Goal: Information Seeking & Learning: Find specific fact

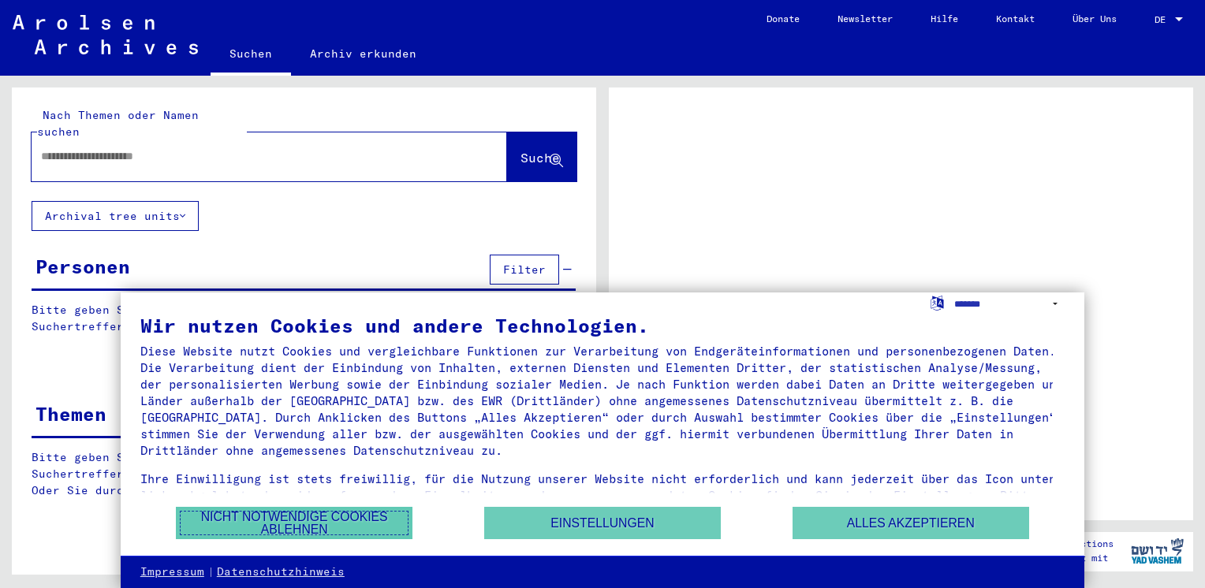
drag, startPoint x: 256, startPoint y: 532, endPoint x: 253, endPoint y: 508, distance: 24.6
click at [256, 532] on button "Nicht notwendige Cookies ablehnen" at bounding box center [294, 523] width 237 height 32
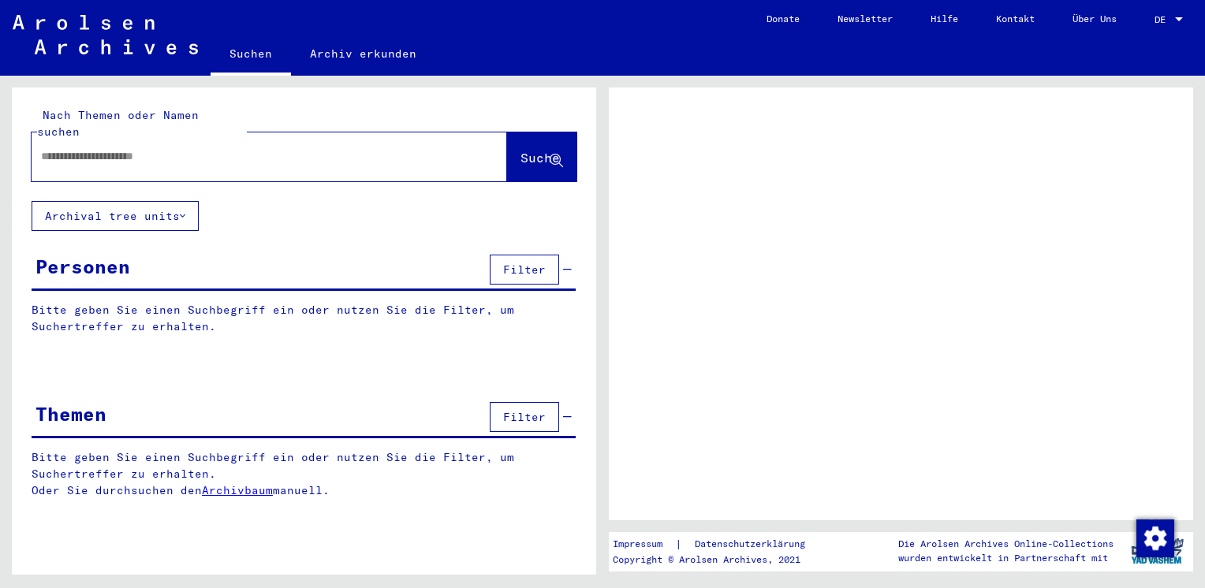
click at [76, 148] on input "text" at bounding box center [255, 156] width 428 height 17
type input "*"
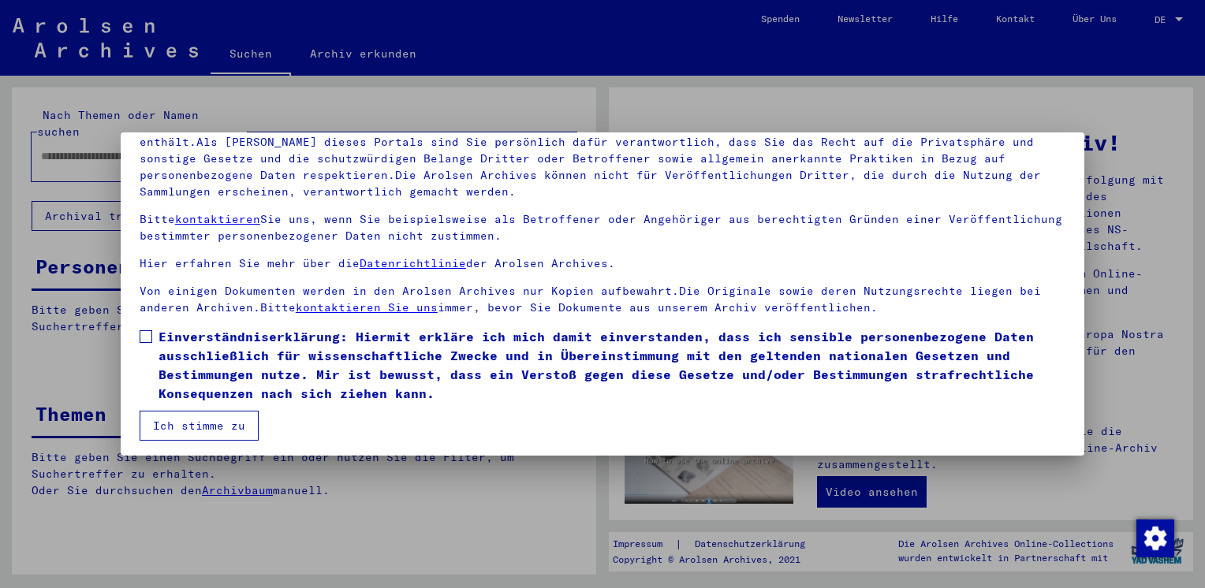
scroll to position [132, 0]
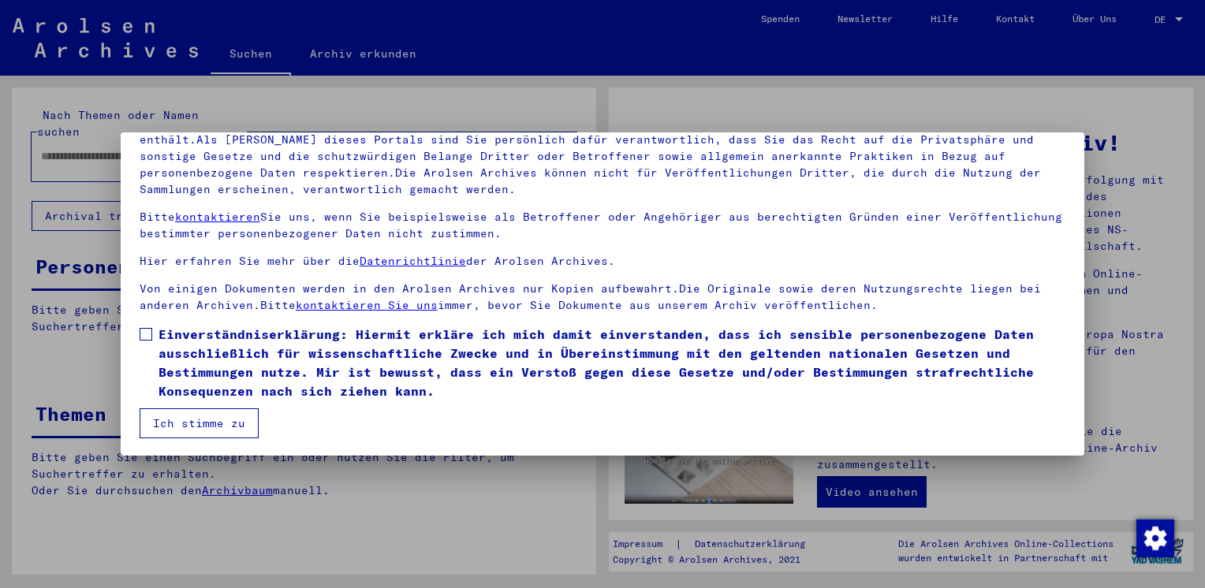
click at [451, 491] on div at bounding box center [602, 294] width 1205 height 588
click at [207, 423] on button "Ich stimme zu" at bounding box center [199, 424] width 119 height 30
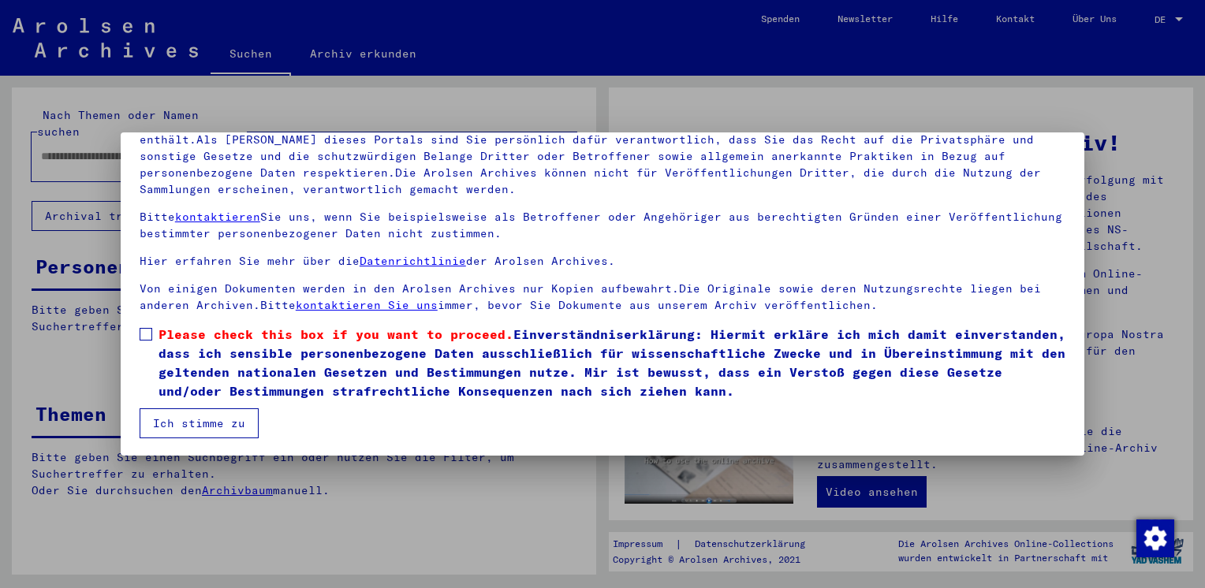
scroll to position [133, 0]
click at [151, 324] on label "Please check this box if you want to proceed. Einverständniserklärung: Hiermit …" at bounding box center [603, 362] width 926 height 76
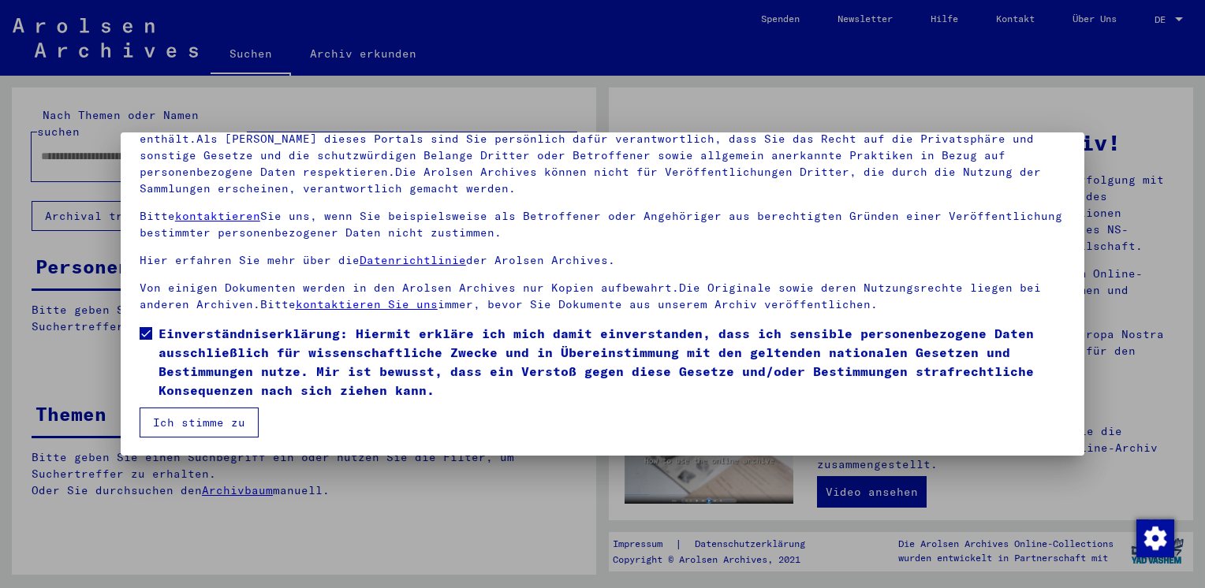
click at [401, 489] on div at bounding box center [602, 294] width 1205 height 588
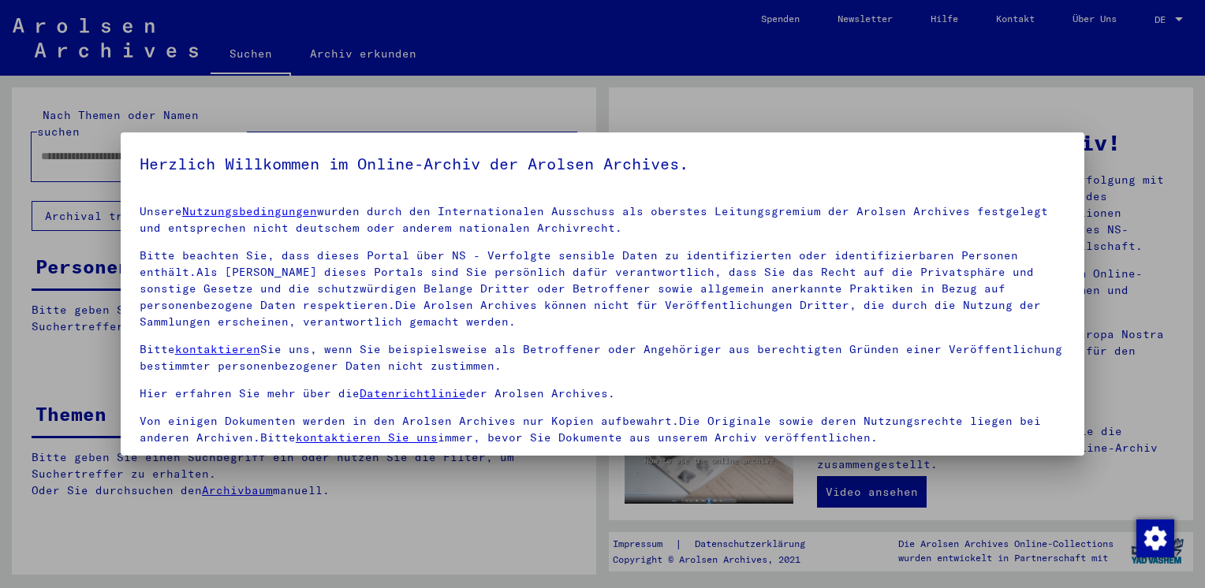
scroll to position [132, 0]
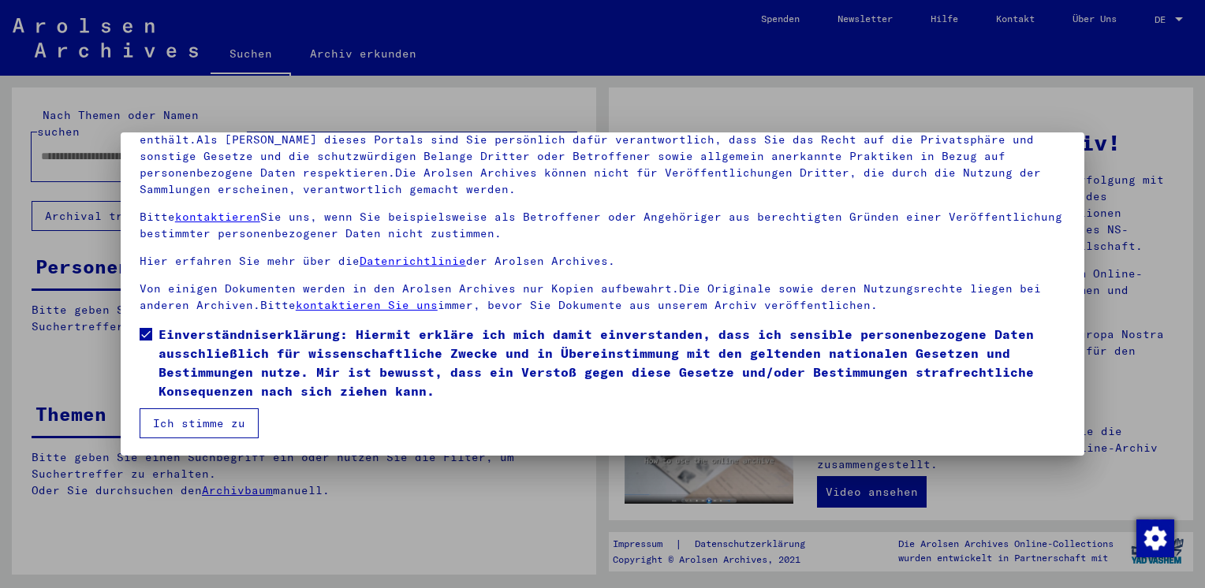
click at [195, 414] on button "Ich stimme zu" at bounding box center [199, 424] width 119 height 30
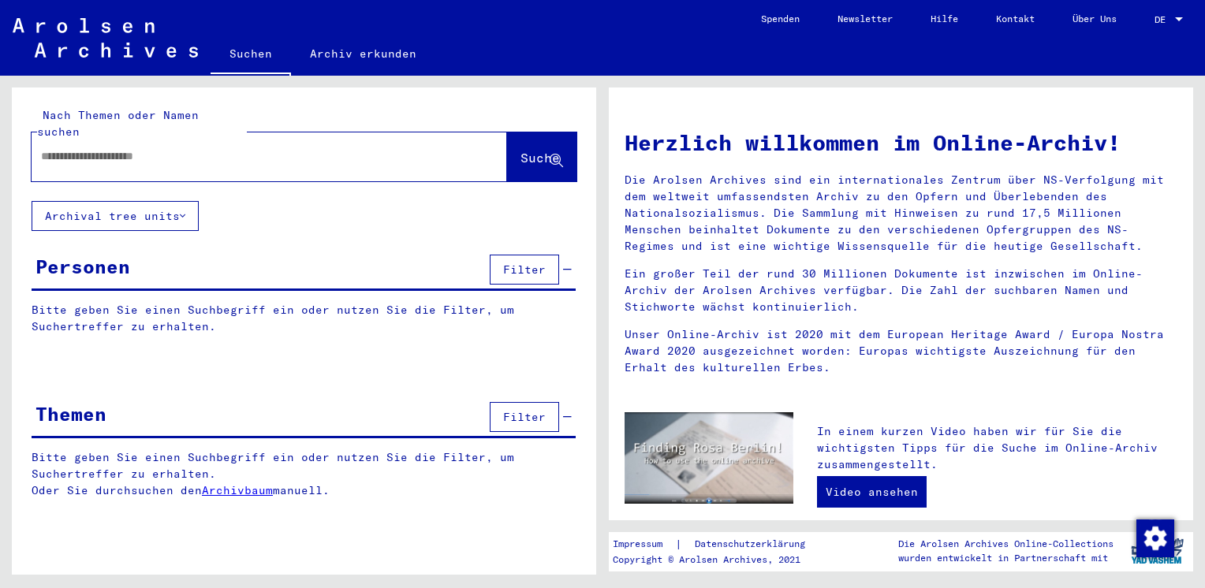
click at [62, 148] on input "text" at bounding box center [250, 156] width 419 height 17
click at [558, 155] on icon at bounding box center [556, 161] width 13 height 13
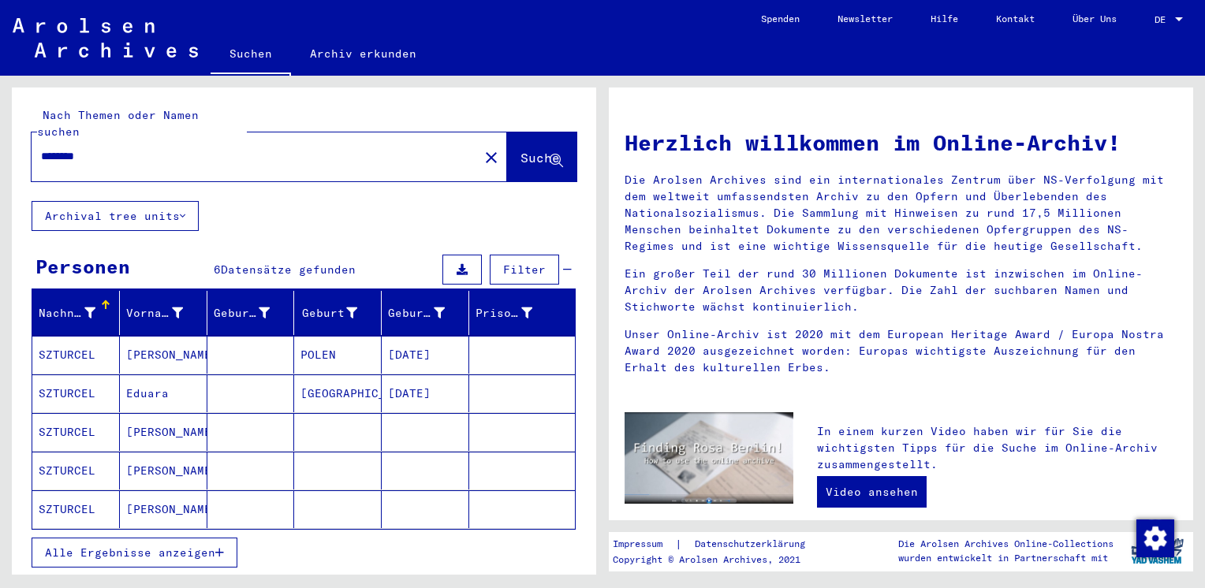
click at [105, 301] on div at bounding box center [106, 305] width 2 height 8
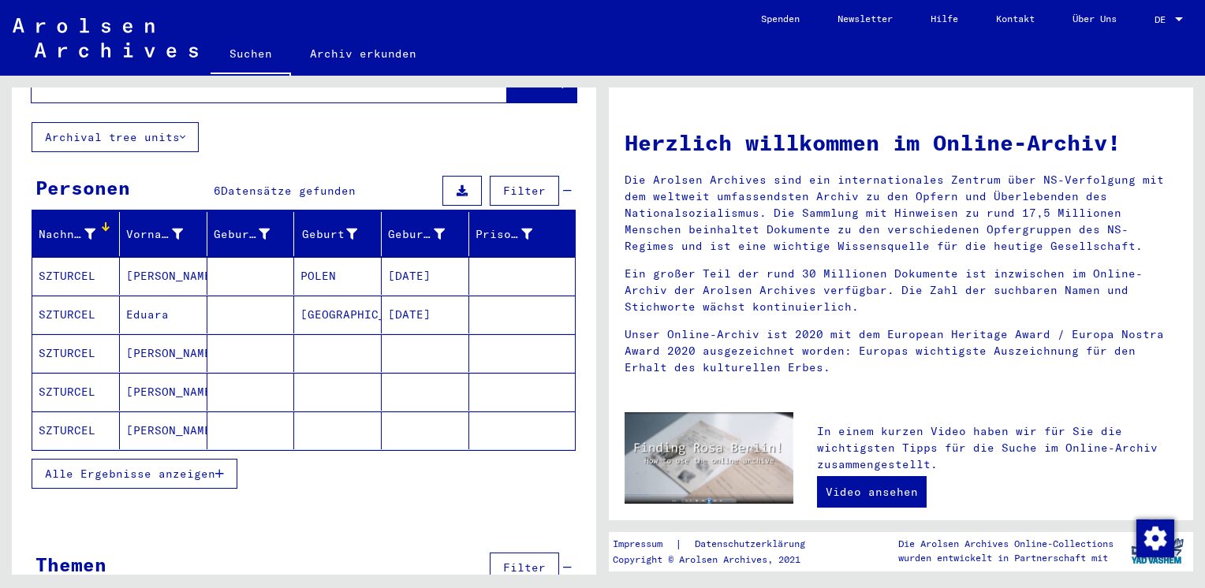
scroll to position [101, 0]
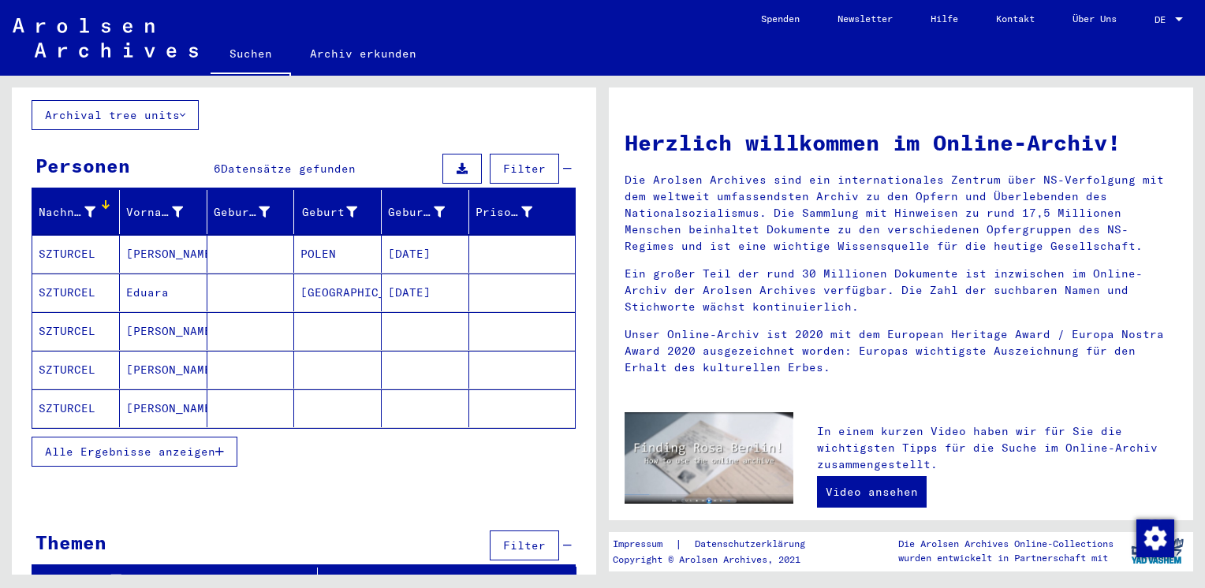
click at [216, 446] on icon "button" at bounding box center [219, 451] width 9 height 11
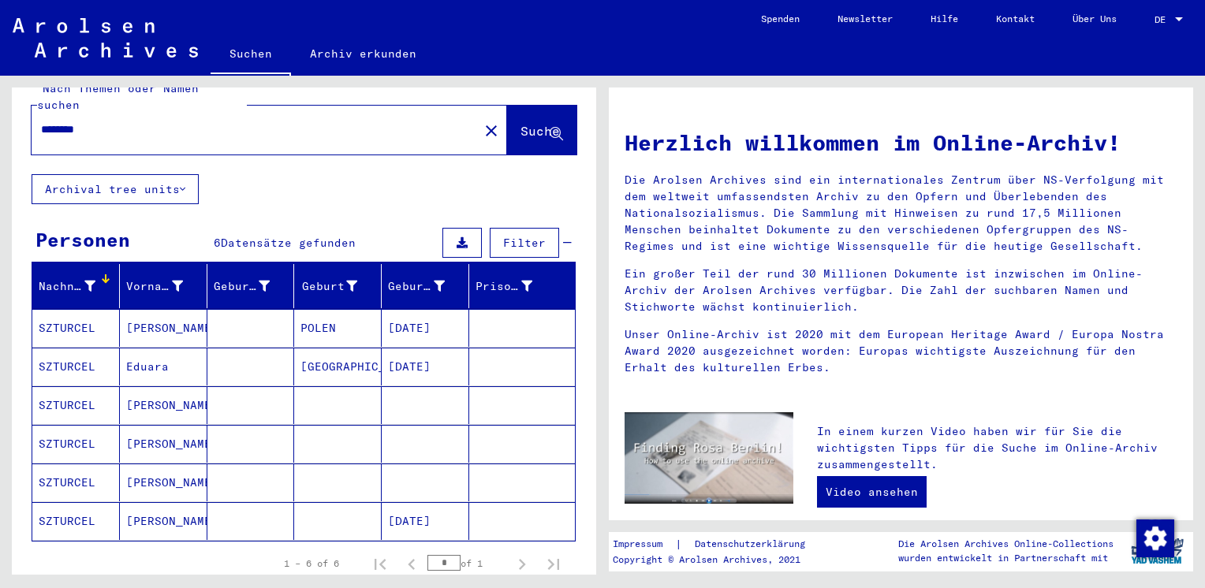
scroll to position [0, 0]
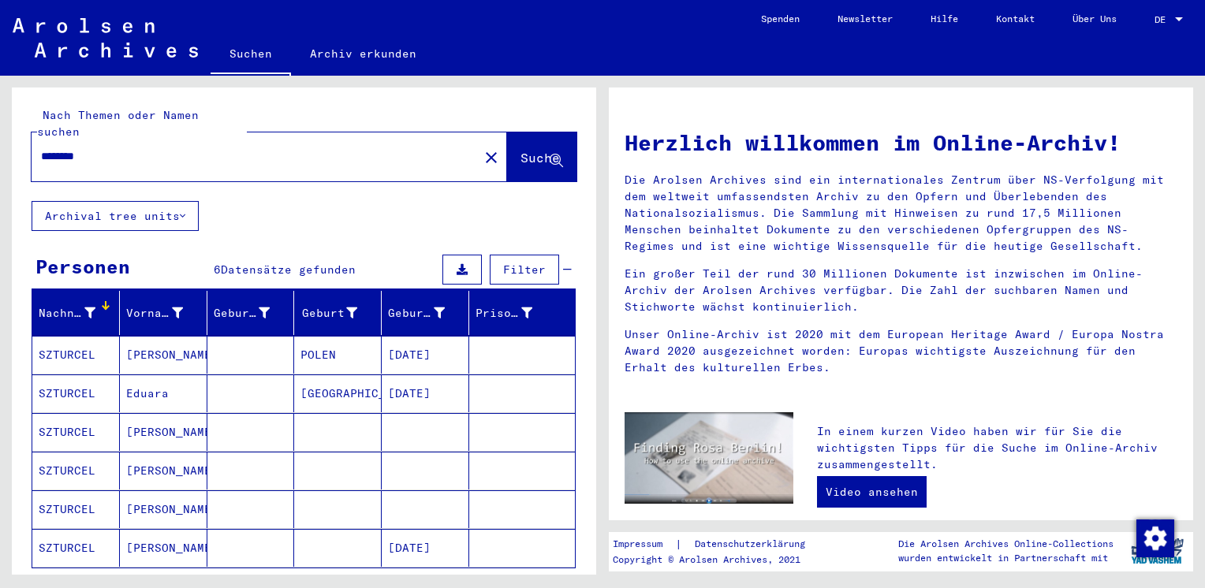
drag, startPoint x: 105, startPoint y: 136, endPoint x: -3, endPoint y: 139, distance: 108.1
click at [0, 139] on html "Suchen Archiv erkunden Spenden Newsletter Hilfe Kontakt Über Uns Suchen Archiv …" at bounding box center [602, 294] width 1205 height 588
type input "**********"
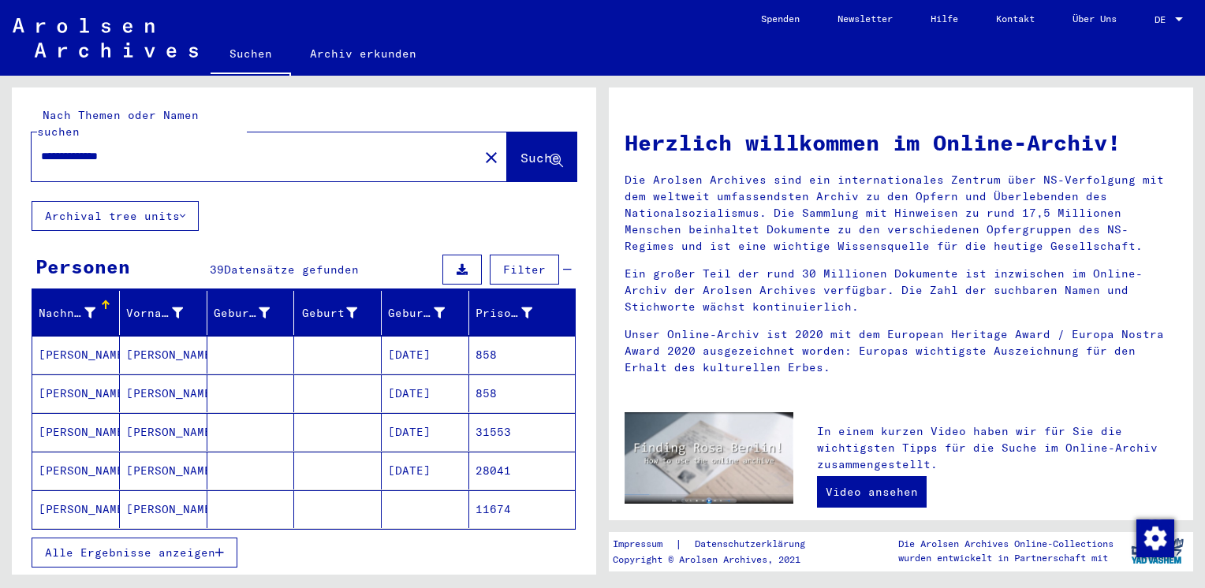
click at [218, 547] on icon "button" at bounding box center [219, 552] width 9 height 11
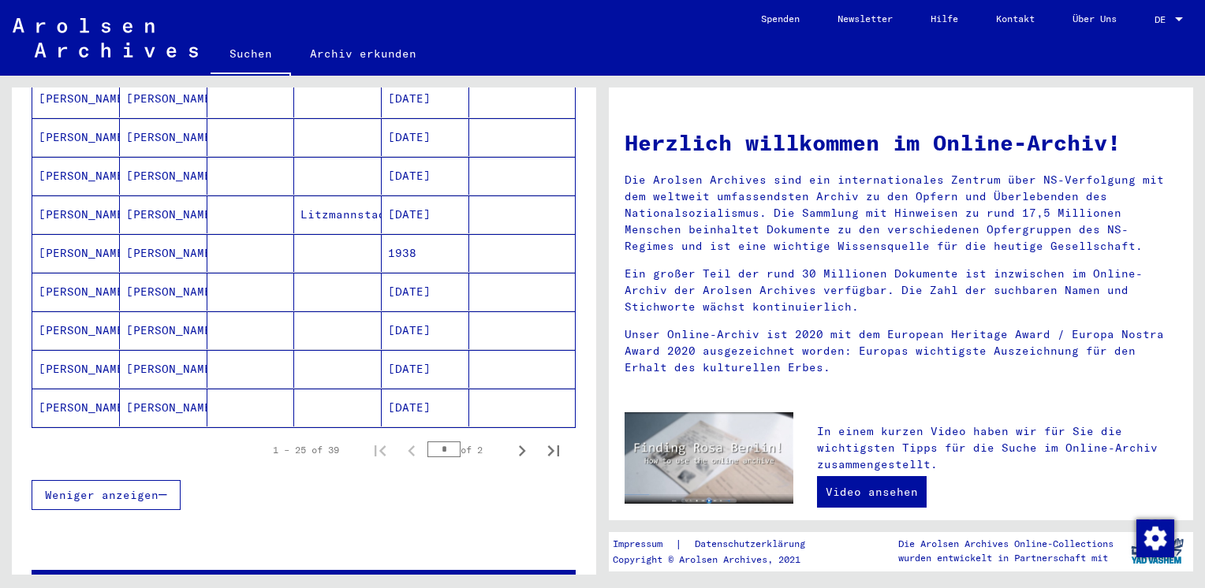
scroll to position [894, 0]
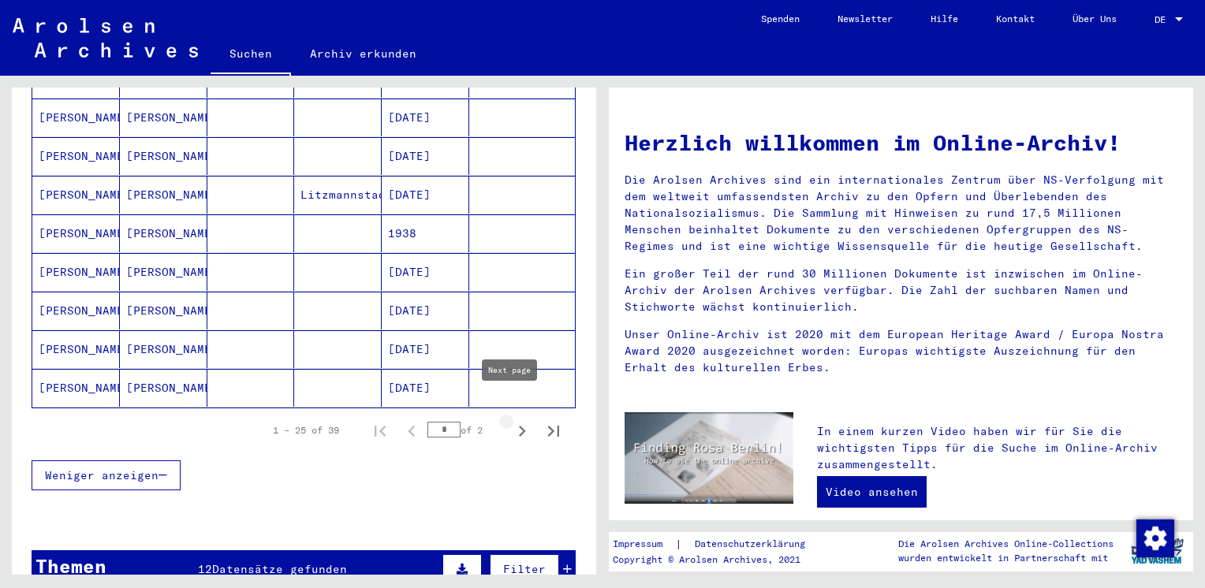
click at [511, 420] on icon "Next page" at bounding box center [522, 431] width 22 height 22
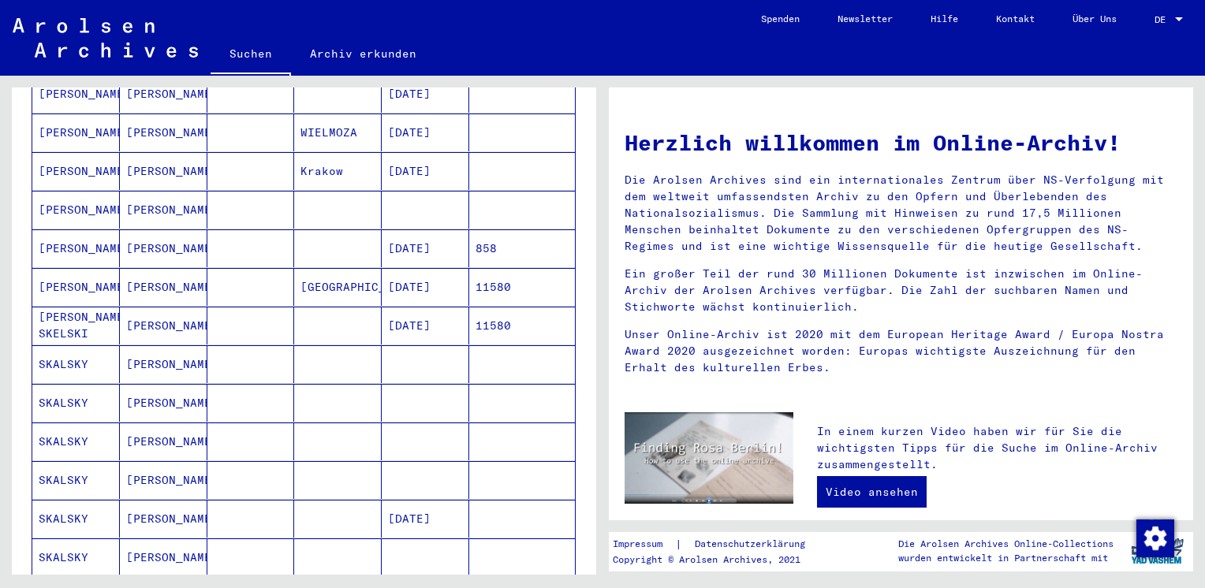
scroll to position [357, 0]
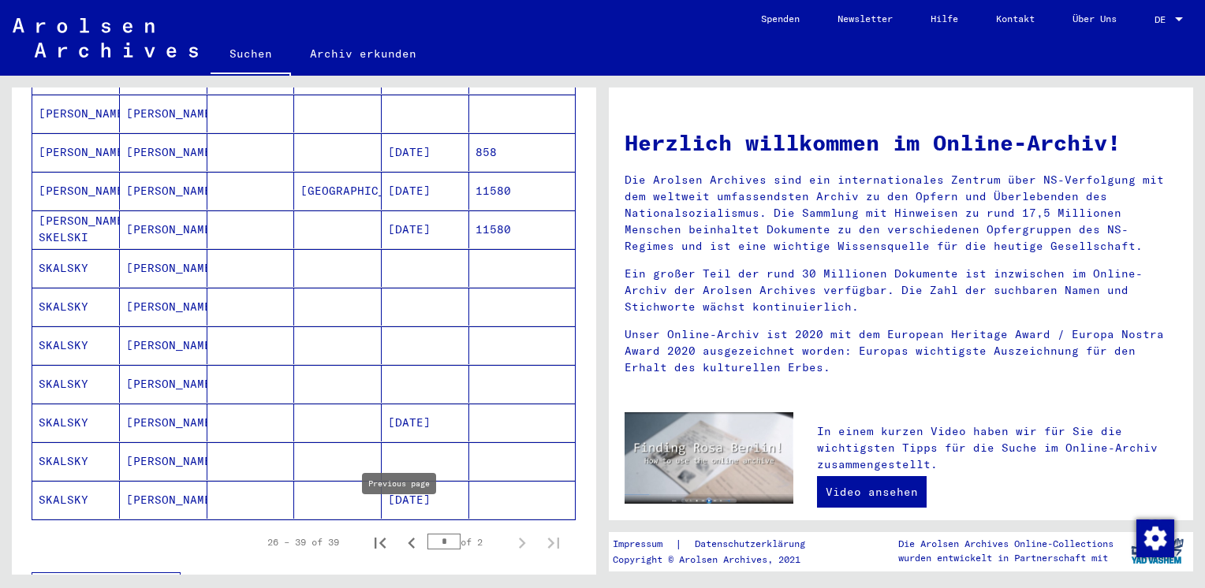
click at [408, 538] on icon "Previous page" at bounding box center [411, 543] width 7 height 11
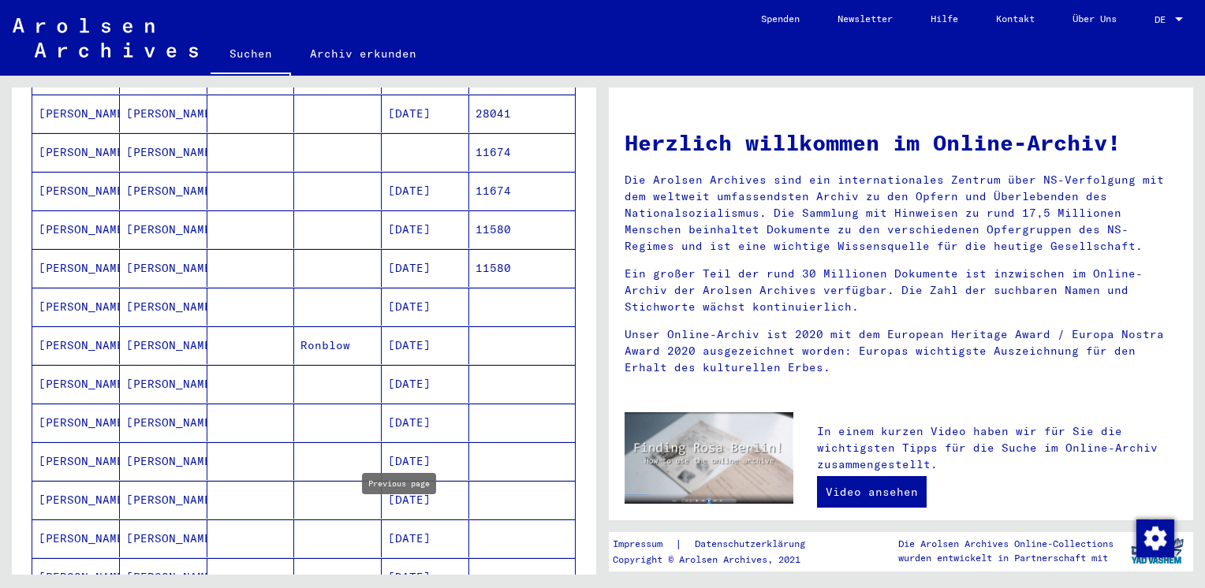
type input "*"
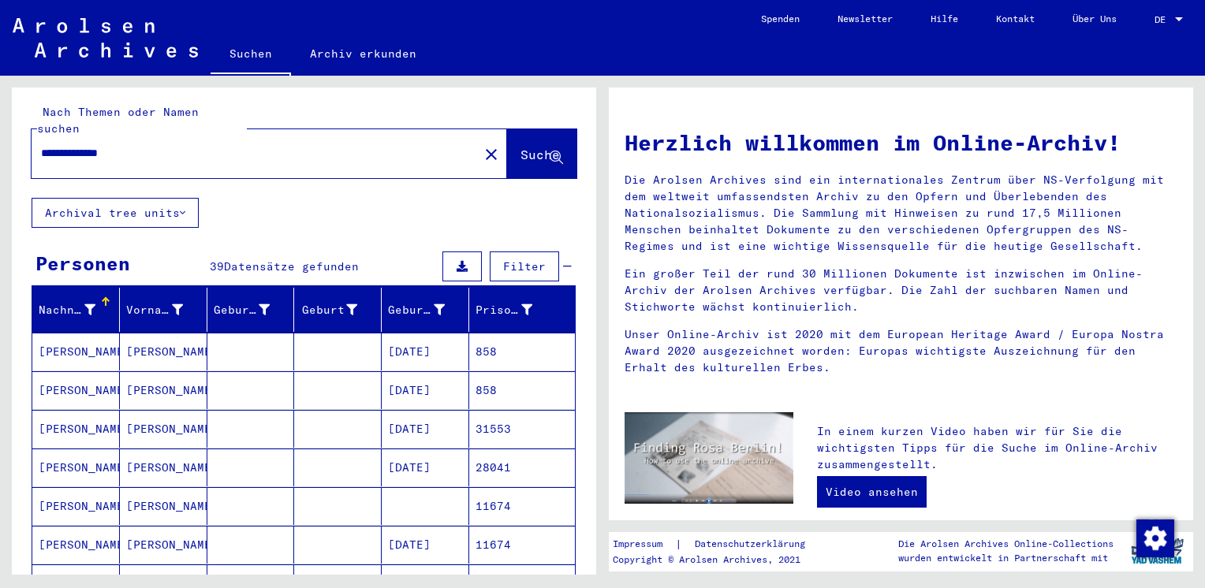
scroll to position [0, 0]
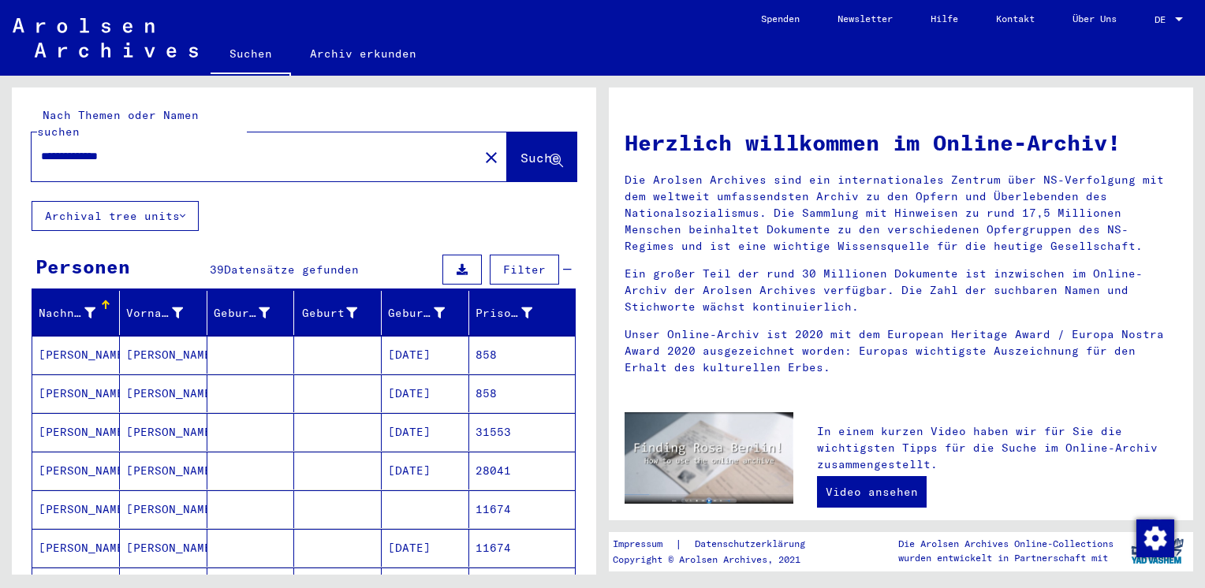
click at [484, 454] on mat-cell "28041" at bounding box center [522, 471] width 106 height 38
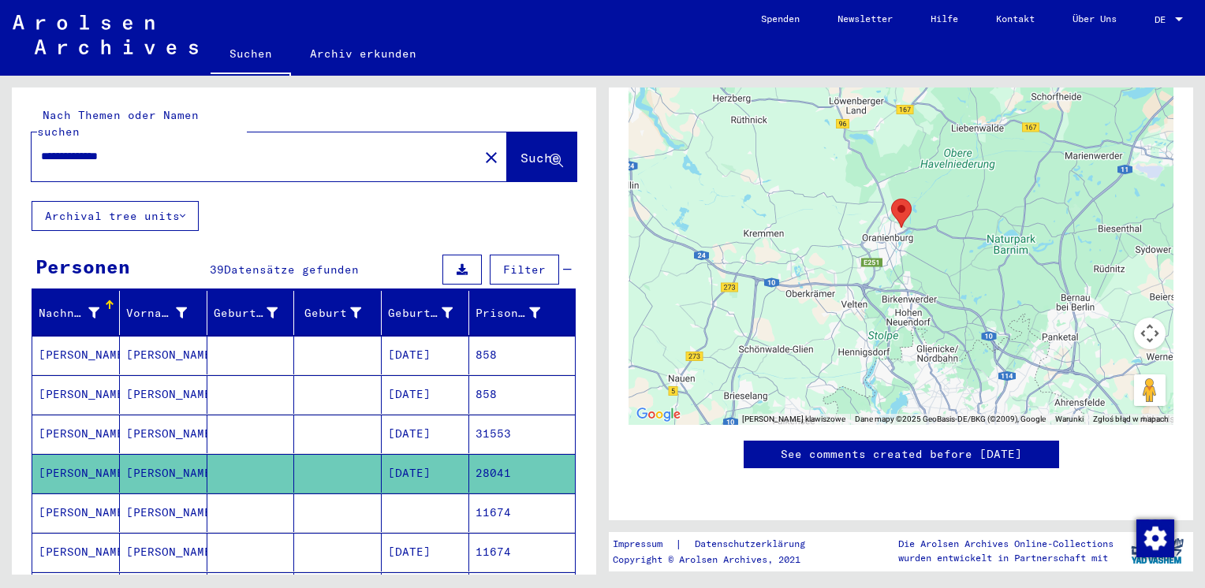
scroll to position [1137, 0]
click at [1204, 103] on div "1 Inhaftierungsdokumente / 1.1 Lager und Ghettos / [DATE] Konzentrationslager […" at bounding box center [904, 325] width 603 height 499
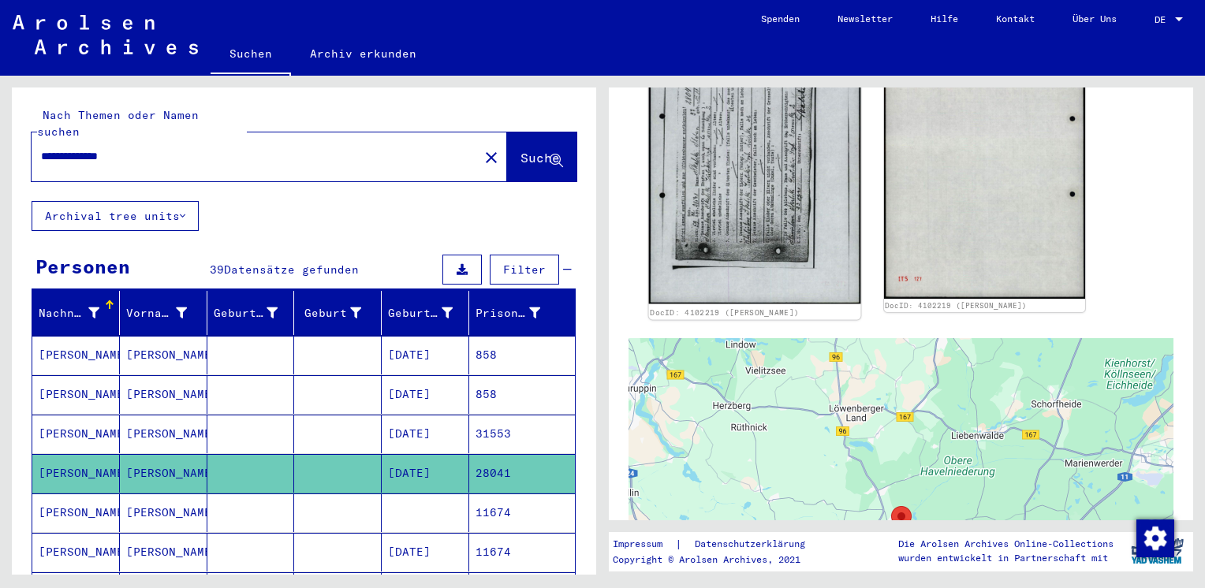
click at [742, 195] on img at bounding box center [754, 157] width 211 height 296
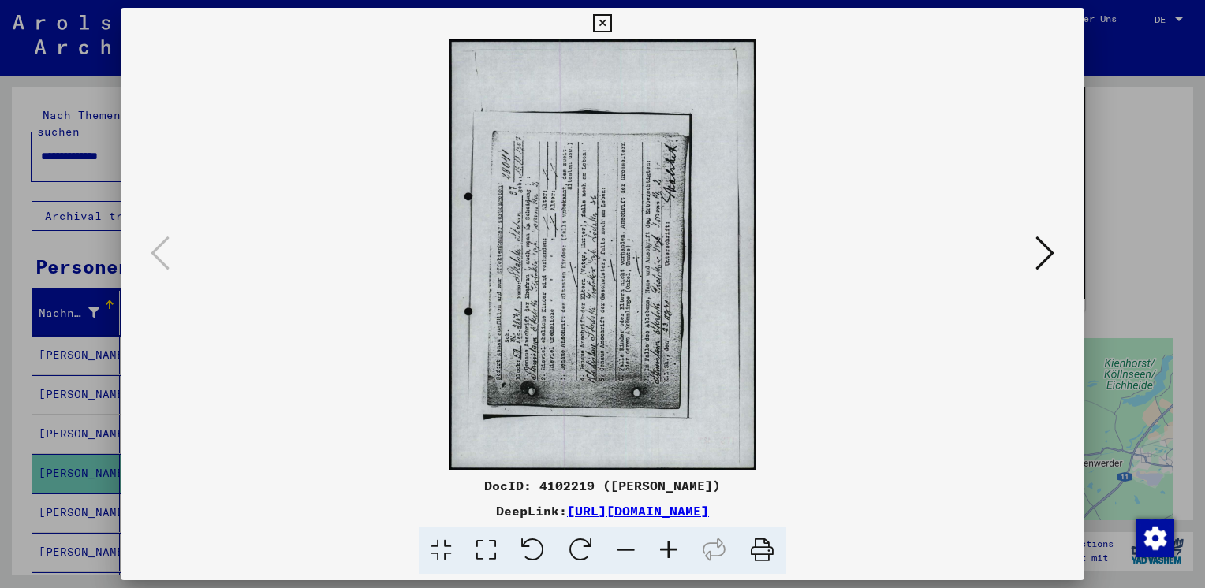
click at [602, 221] on img at bounding box center [602, 254] width 856 height 431
click at [588, 513] on link "[URL][DOMAIN_NAME]" at bounding box center [638, 511] width 142 height 16
